Goal: Task Accomplishment & Management: Manage account settings

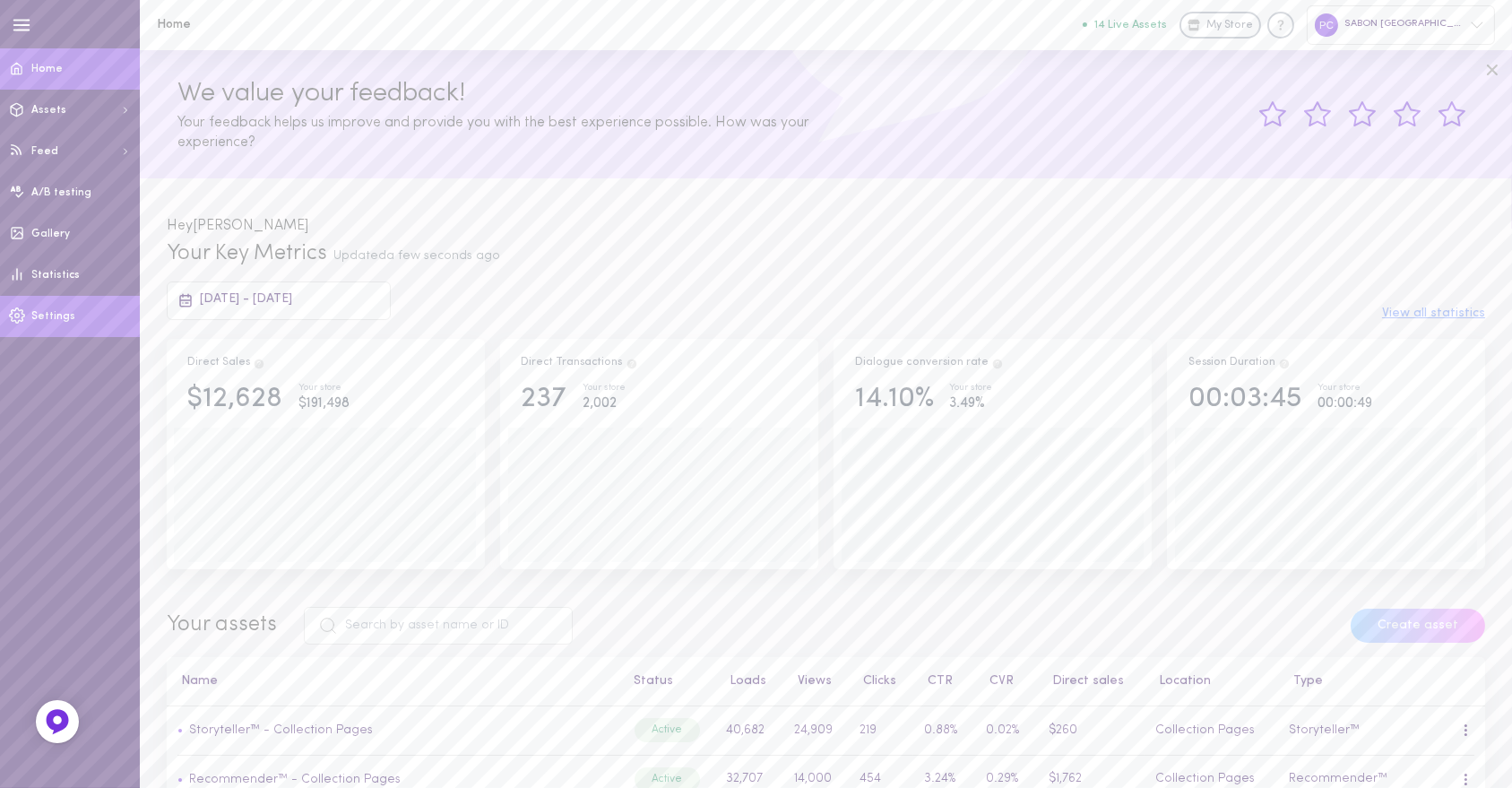
click at [53, 320] on span "Settings" at bounding box center [53, 316] width 44 height 11
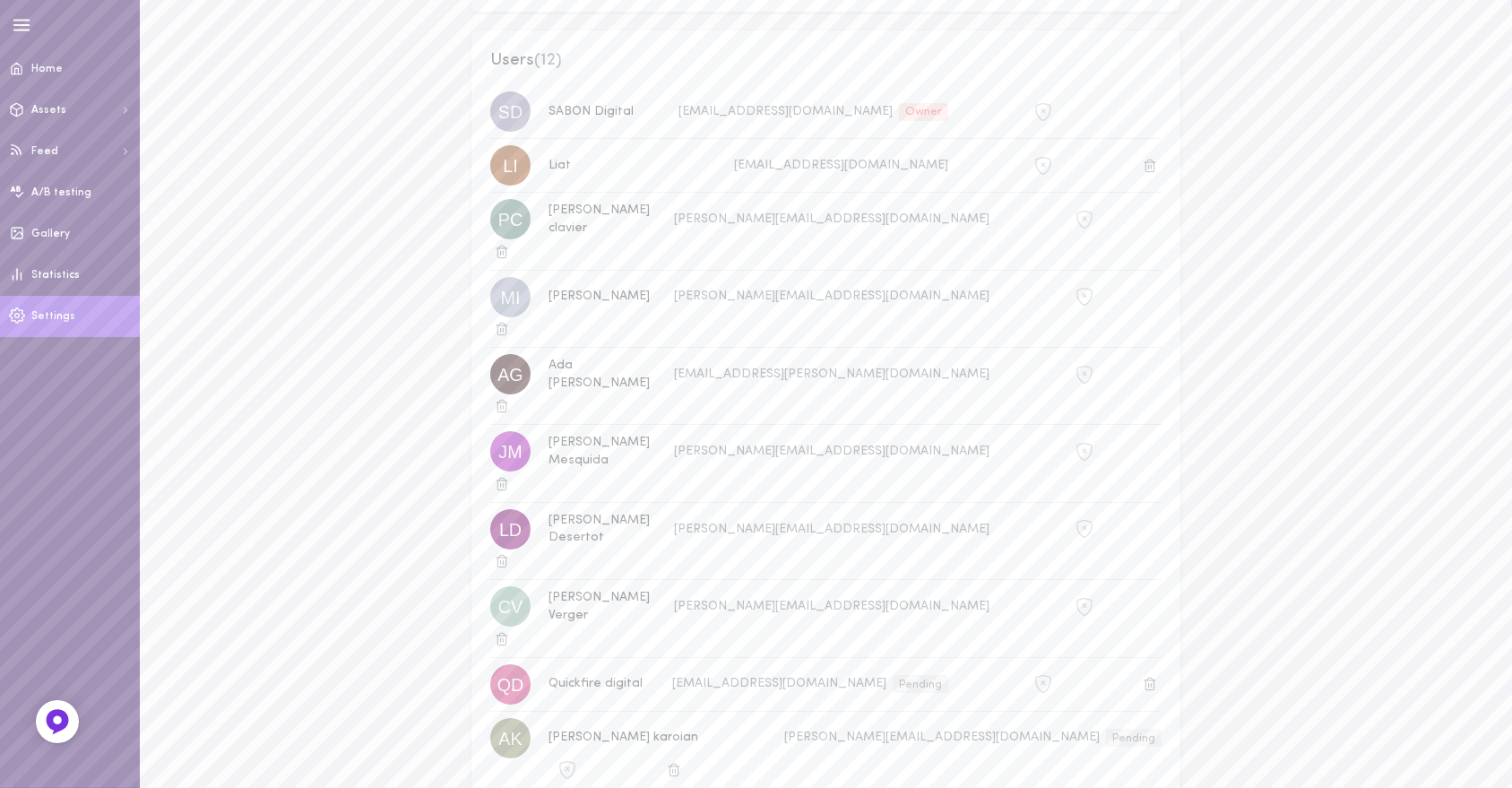
scroll to position [300, 0]
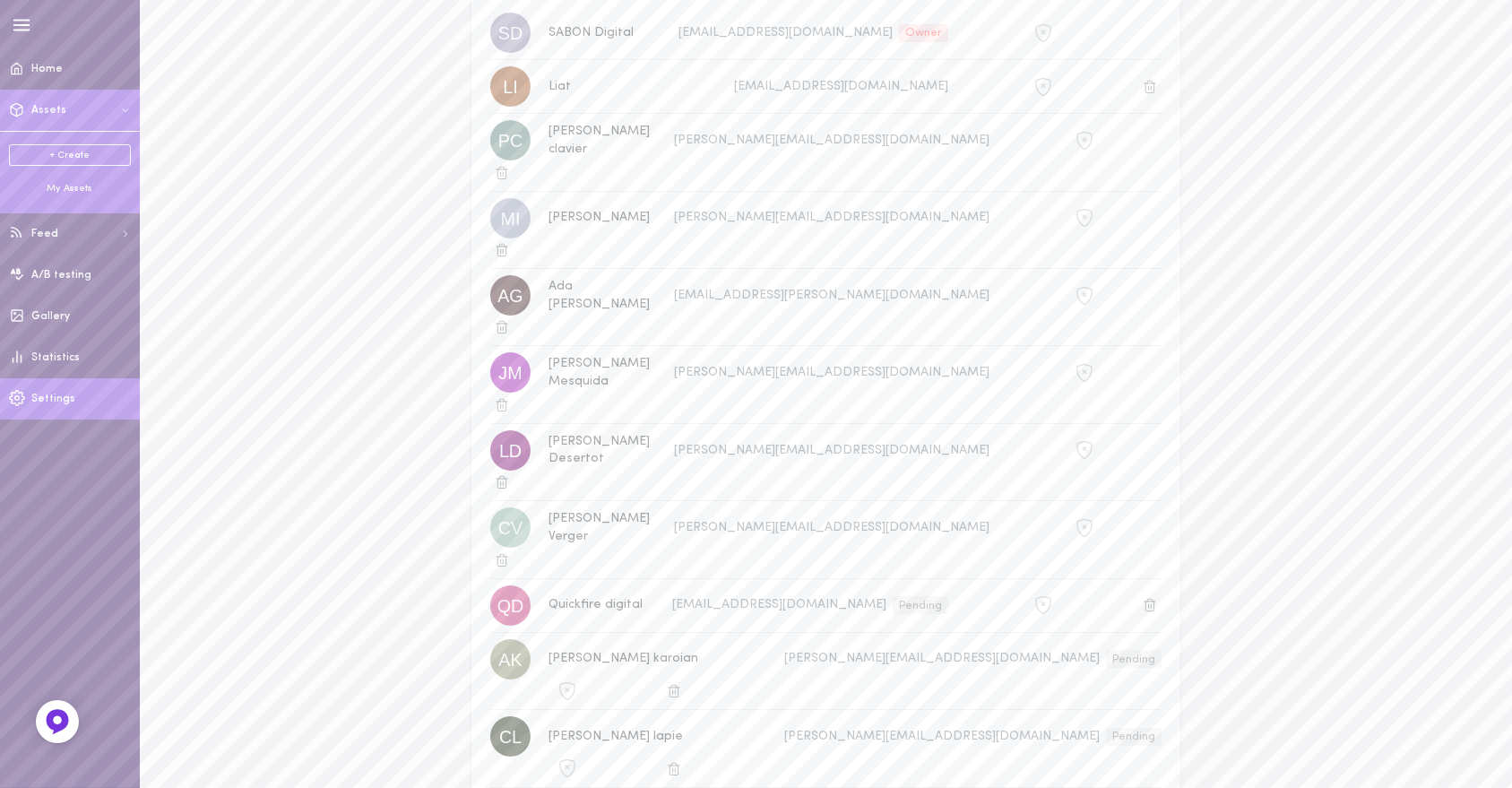
click at [70, 182] on div "My Assets" at bounding box center [70, 189] width 121 height 14
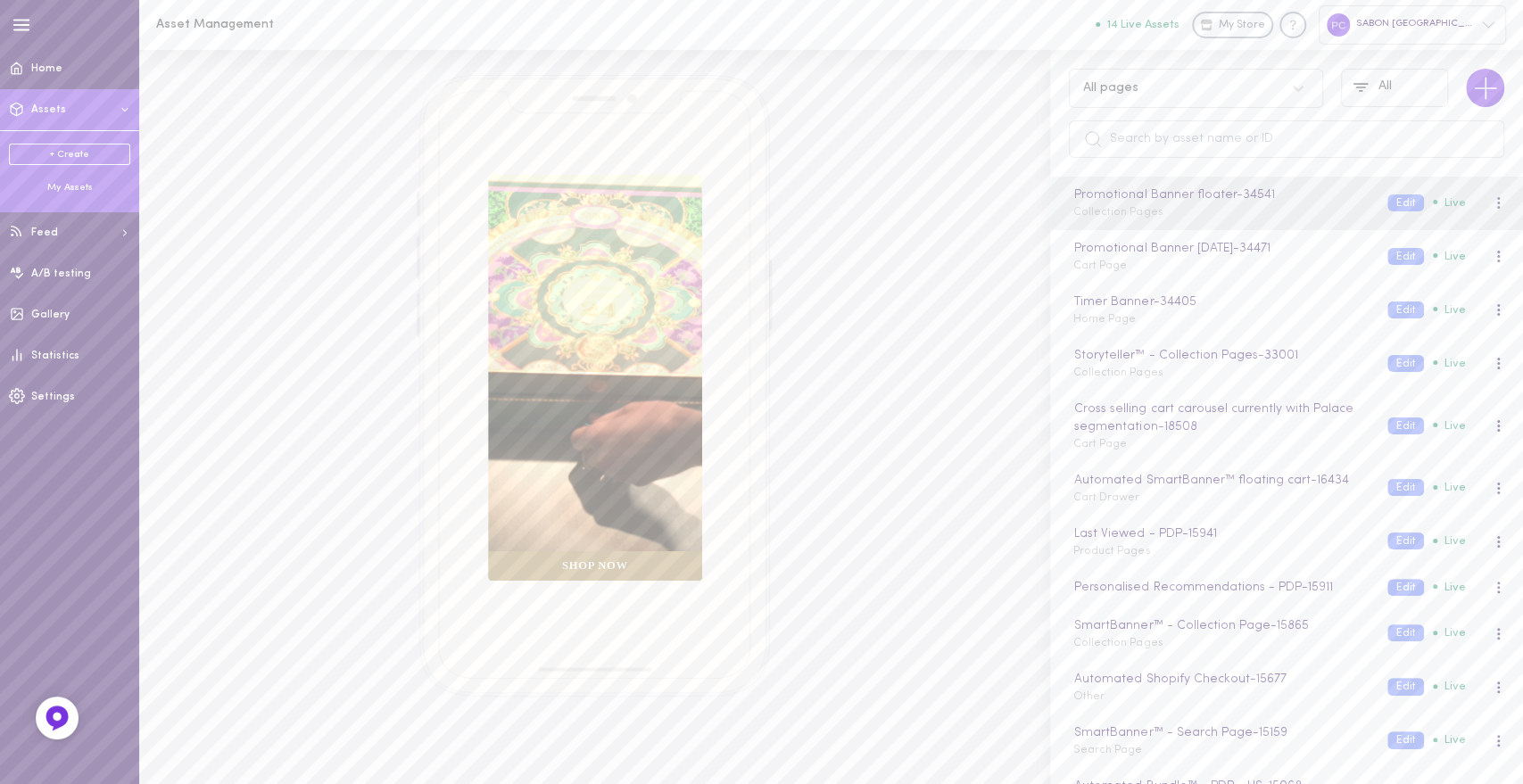
click at [1461, 27] on div "SABON [GEOGRAPHIC_DATA]" at bounding box center [1413, 24] width 188 height 39
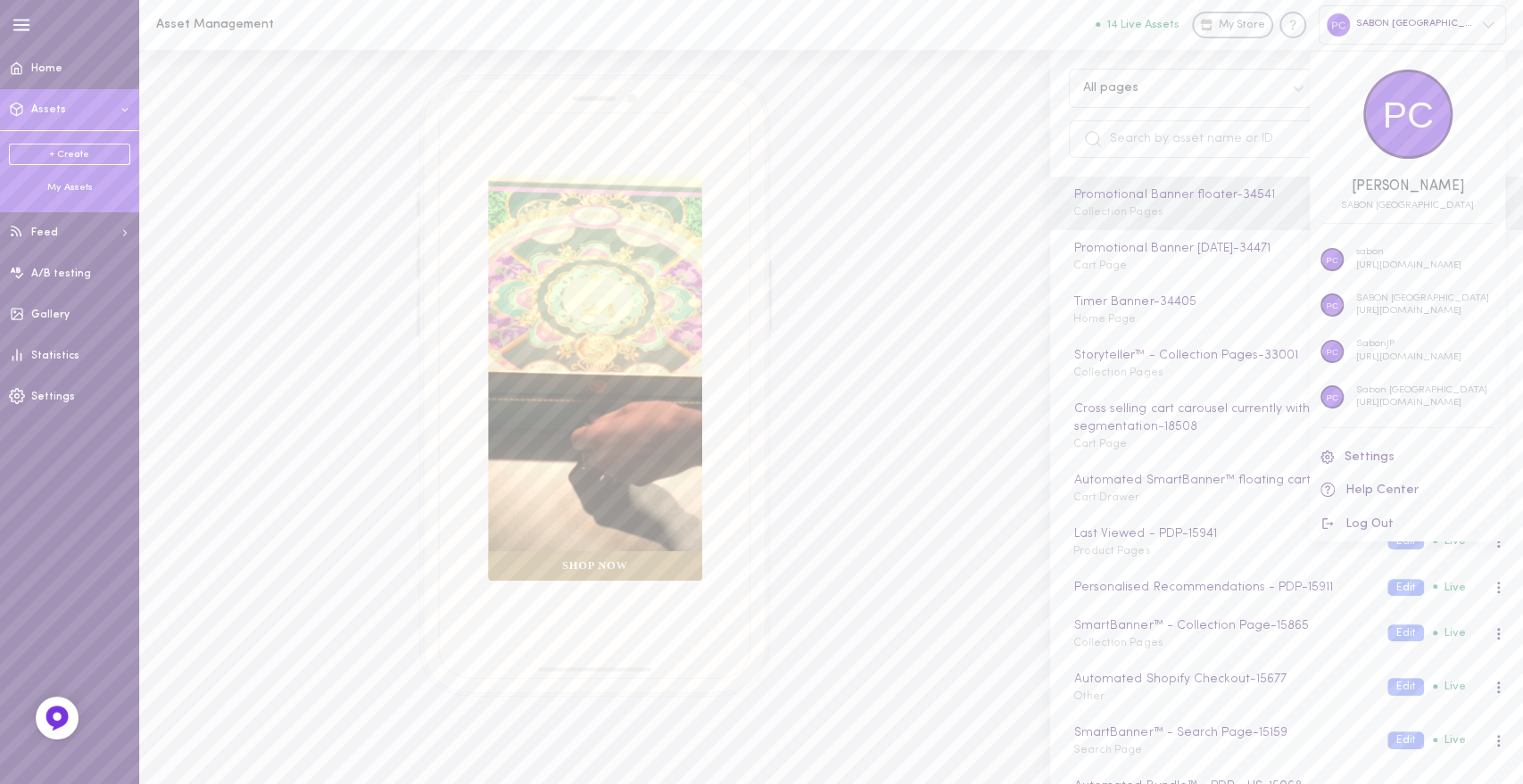
scroll to position [5, 0]
click at [1384, 350] on p "[URL][DOMAIN_NAME]" at bounding box center [1408, 353] width 106 height 14
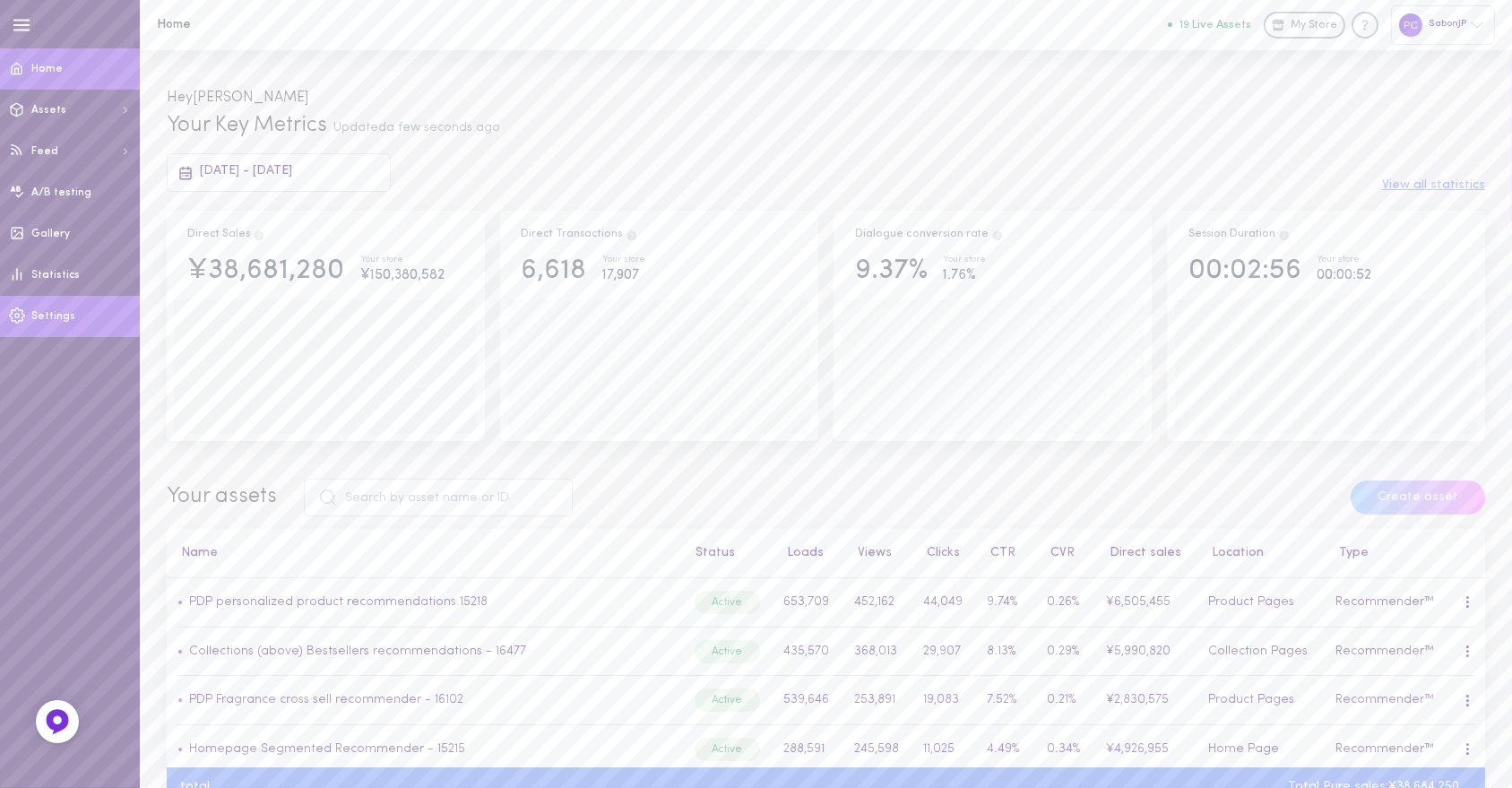
click at [43, 320] on span "Settings" at bounding box center [53, 316] width 44 height 11
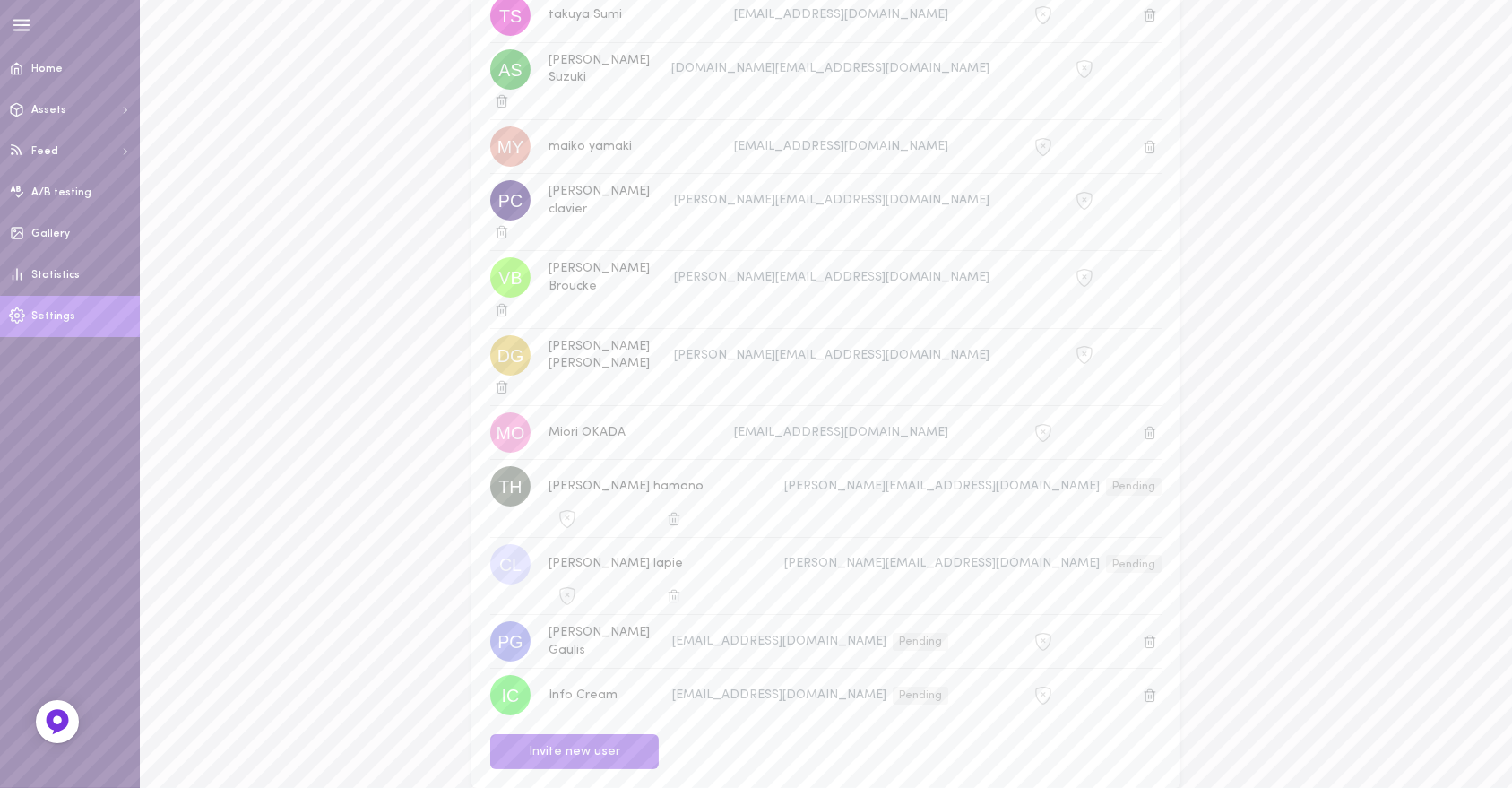
scroll to position [451, 0]
click at [572, 733] on button "Invite new user" at bounding box center [575, 750] width 169 height 35
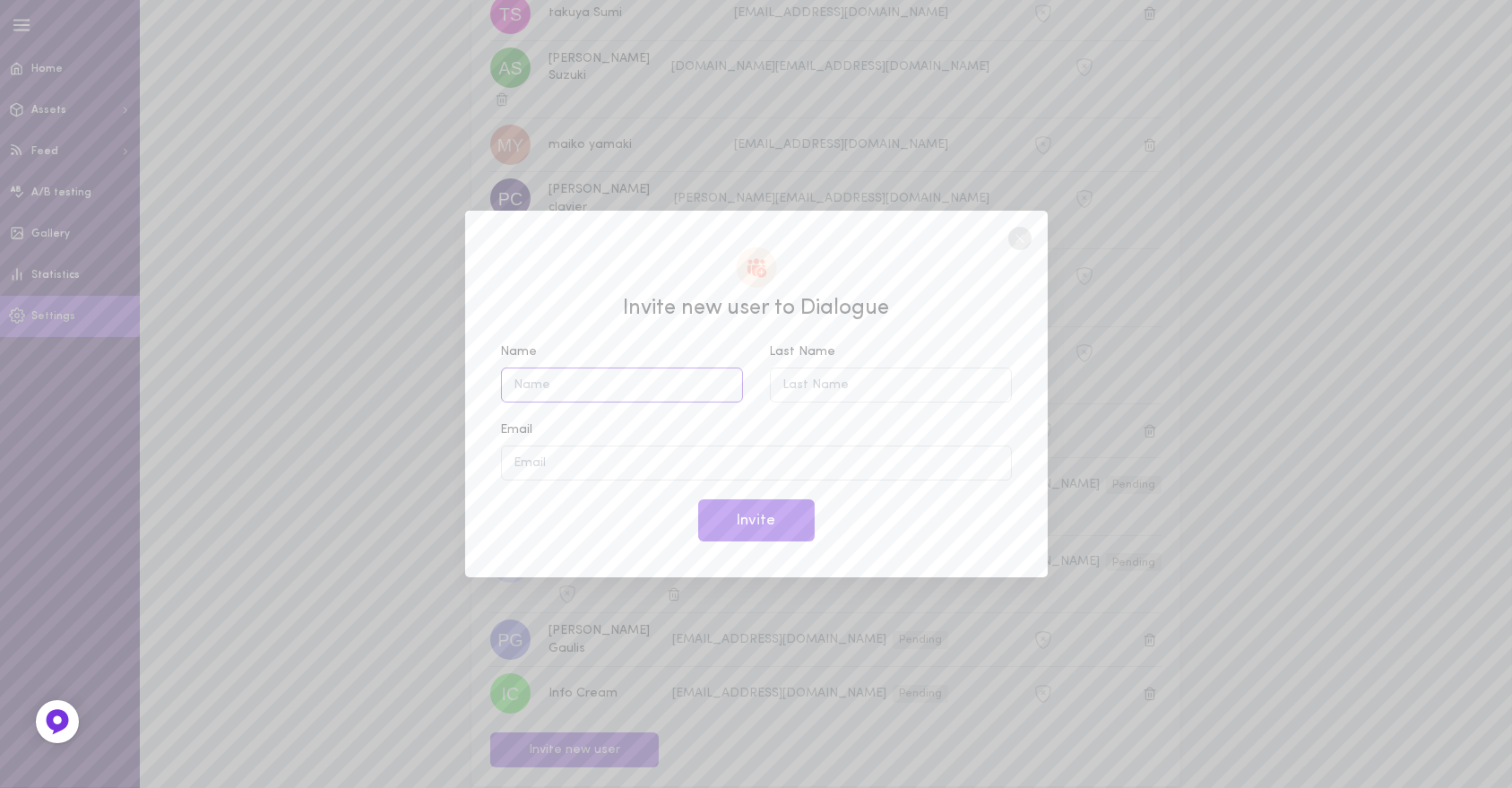
click at [601, 391] on input "Name" at bounding box center [622, 384] width 242 height 35
type input "[PERSON_NAME]"
click at [849, 382] on input "Last Name" at bounding box center [890, 384] width 242 height 35
type input "Verger"
click at [723, 460] on input "Email" at bounding box center [757, 462] width 511 height 35
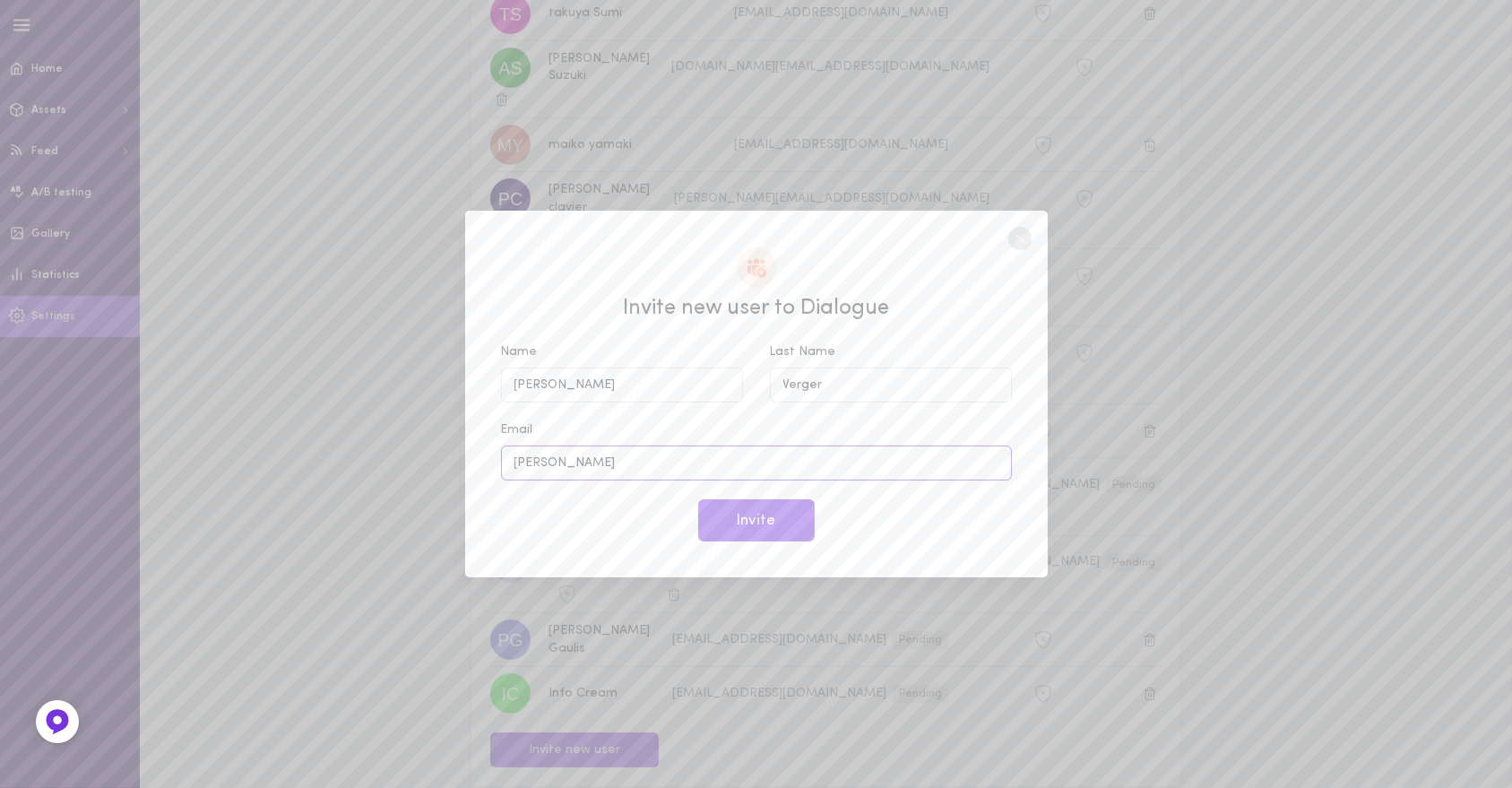
type input "[PERSON_NAME][EMAIL_ADDRESS][DOMAIN_NAME]"
click at [750, 524] on button "Invite" at bounding box center [756, 520] width 117 height 42
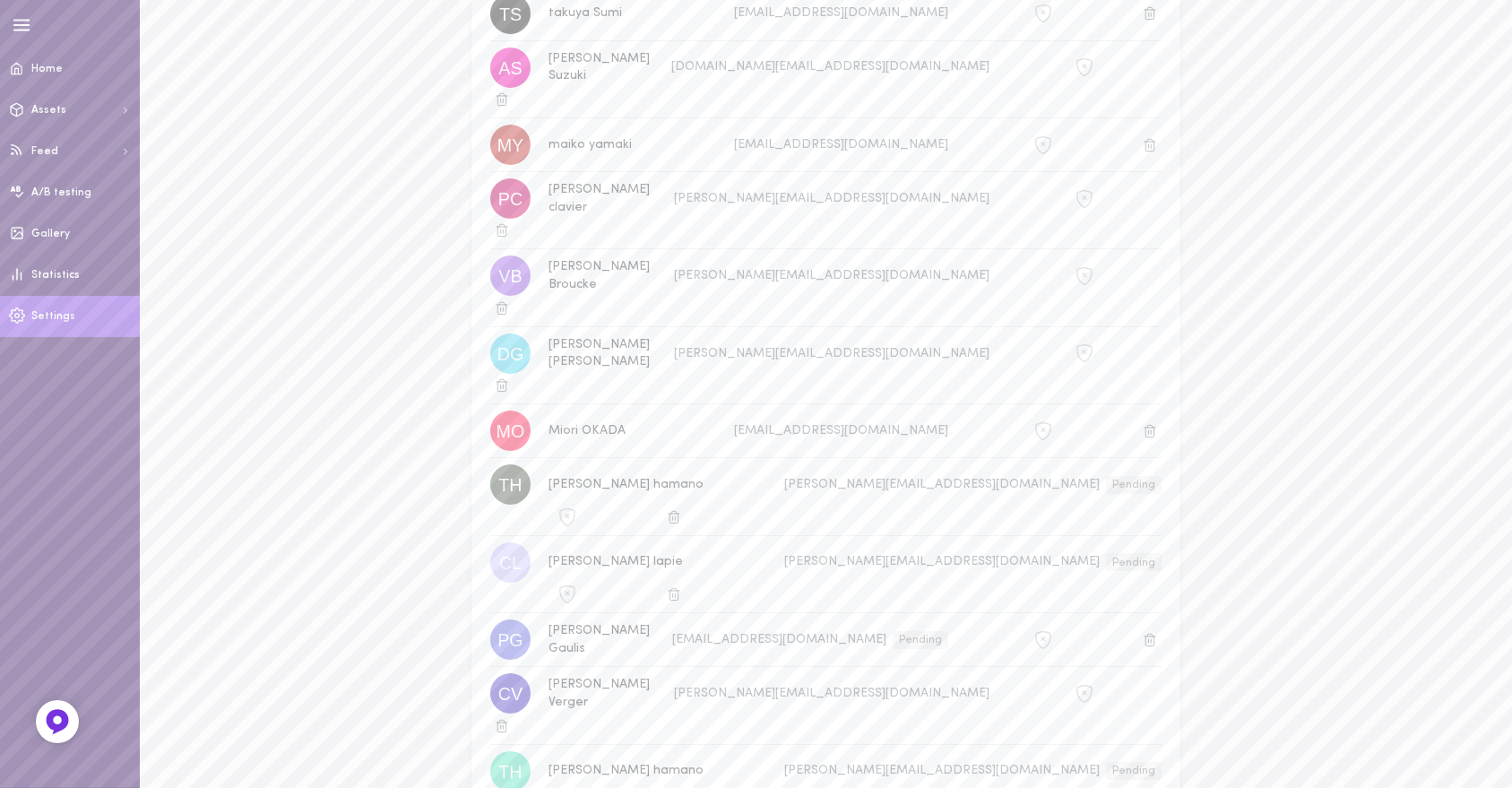
scroll to position [0, 0]
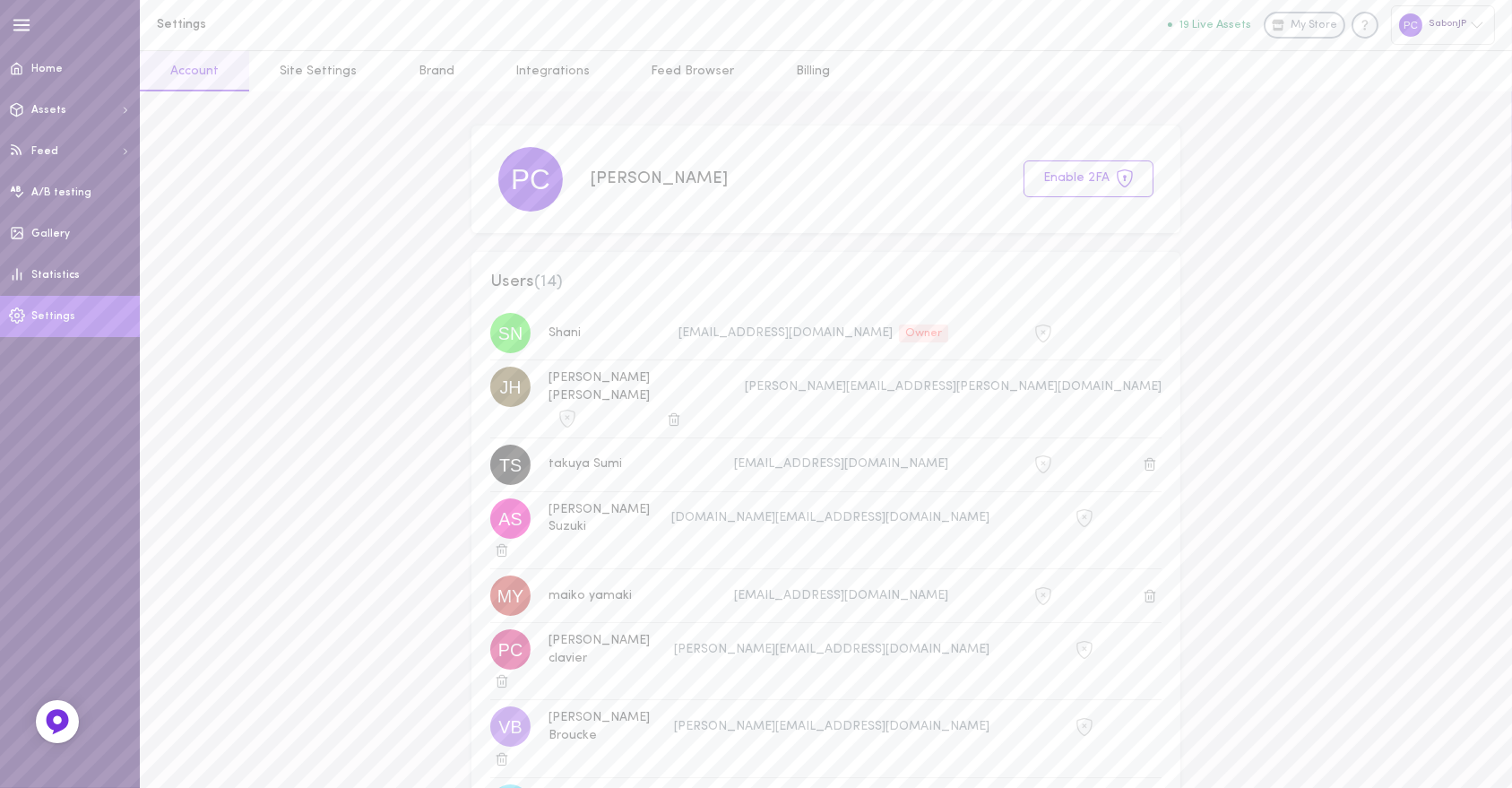
click at [1431, 15] on div "SabonJP" at bounding box center [1443, 24] width 104 height 39
